Goal: Task Accomplishment & Management: Use online tool/utility

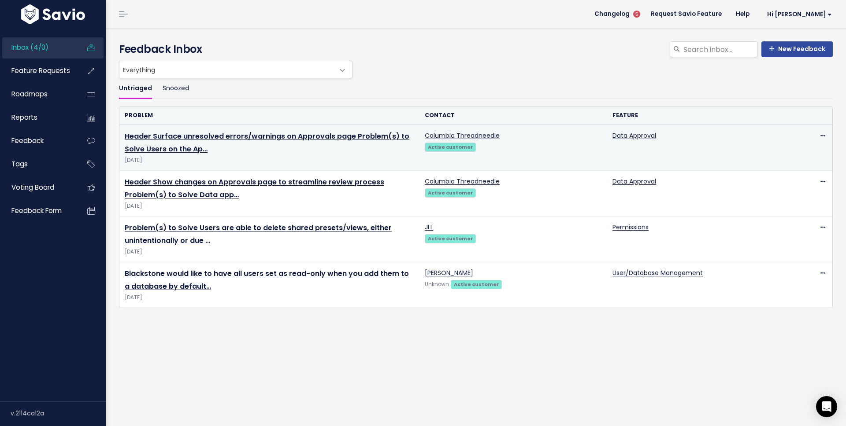
click at [243, 129] on td "Header Surface unresolved errors/warnings on Approvals page Problem(s) to Solve…" at bounding box center [269, 148] width 300 height 46
click at [243, 136] on link "Header Surface unresolved errors/warnings on Approvals page Problem(s) to Solve…" at bounding box center [267, 142] width 285 height 23
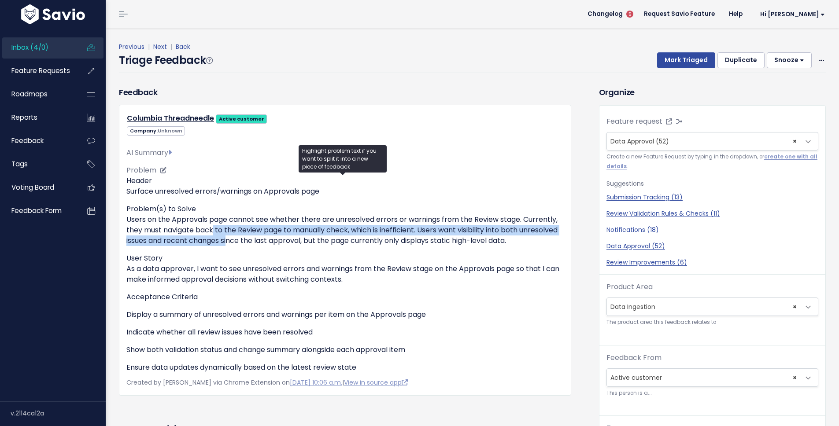
drag, startPoint x: 209, startPoint y: 226, endPoint x: 267, endPoint y: 245, distance: 61.3
click at [267, 245] on p "Problem(s) to Solve Users on the Approvals page cannot see whether there are un…" at bounding box center [344, 225] width 437 height 42
